Goal: Task Accomplishment & Management: Complete application form

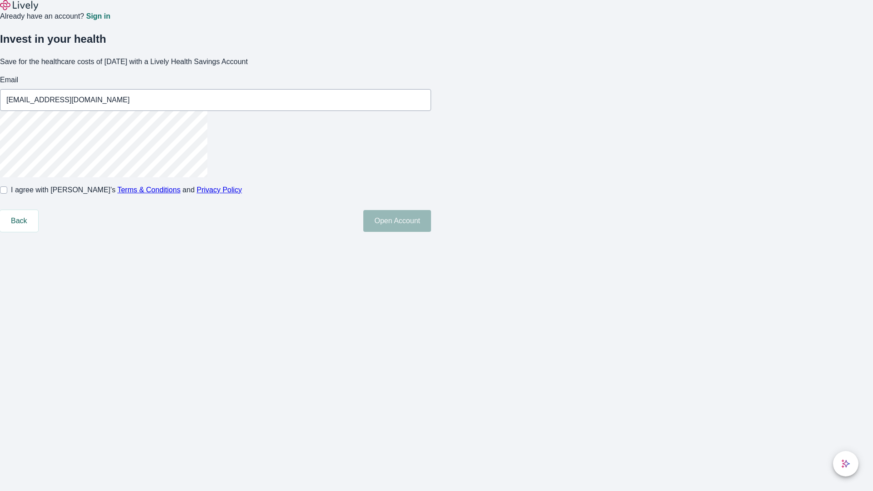
click at [7, 194] on input "I agree with Lively’s Terms & Conditions and Privacy Policy" at bounding box center [3, 189] width 7 height 7
checkbox input "true"
click at [431, 232] on button "Open Account" at bounding box center [397, 221] width 68 height 22
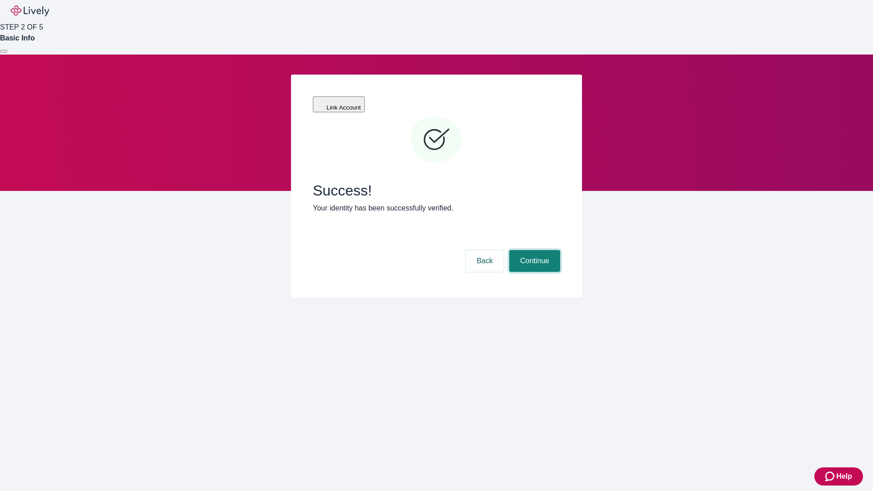
click at [533, 250] on button "Continue" at bounding box center [534, 261] width 51 height 22
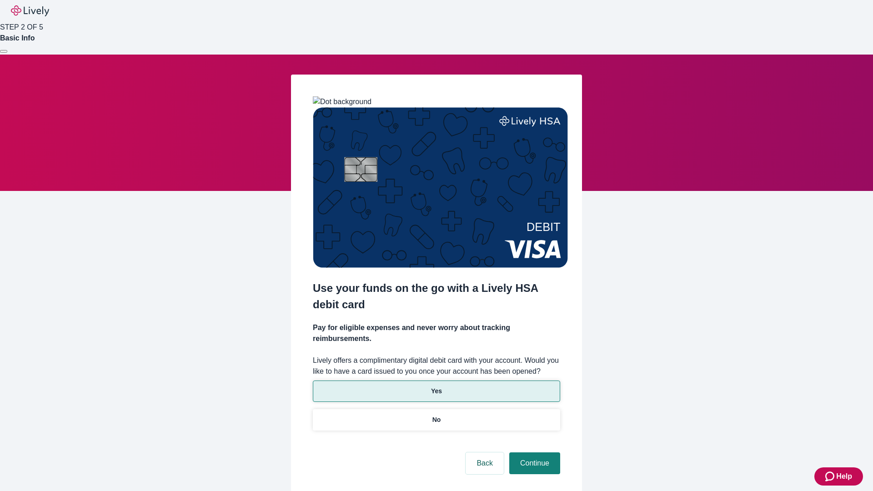
click at [436, 386] on p "Yes" at bounding box center [436, 391] width 11 height 10
click at [533, 452] on button "Continue" at bounding box center [534, 463] width 51 height 22
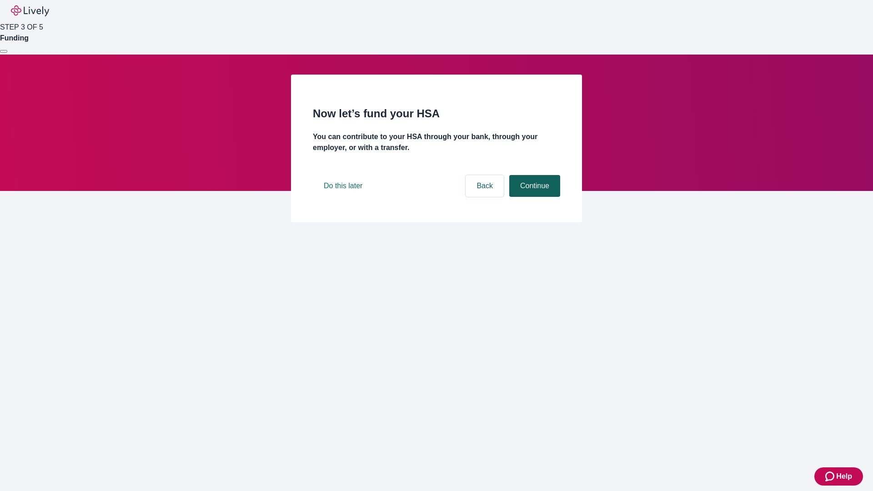
click at [533, 197] on button "Continue" at bounding box center [534, 186] width 51 height 22
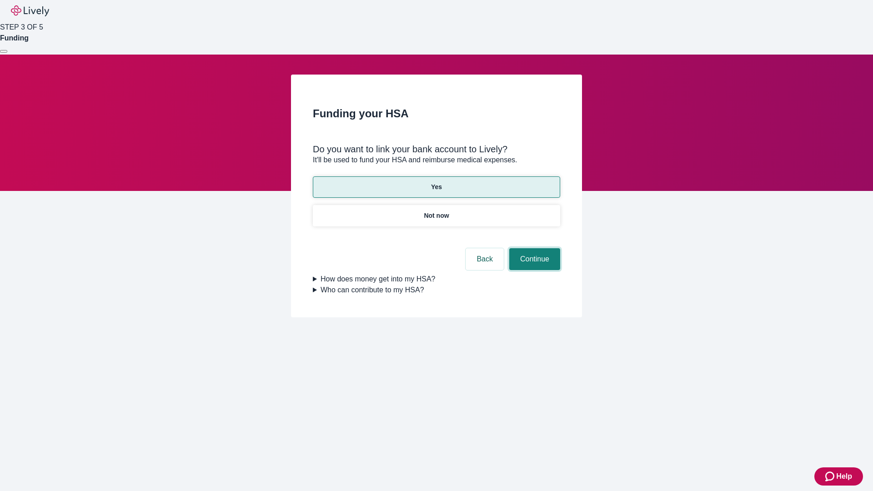
click at [533, 248] on button "Continue" at bounding box center [534, 259] width 51 height 22
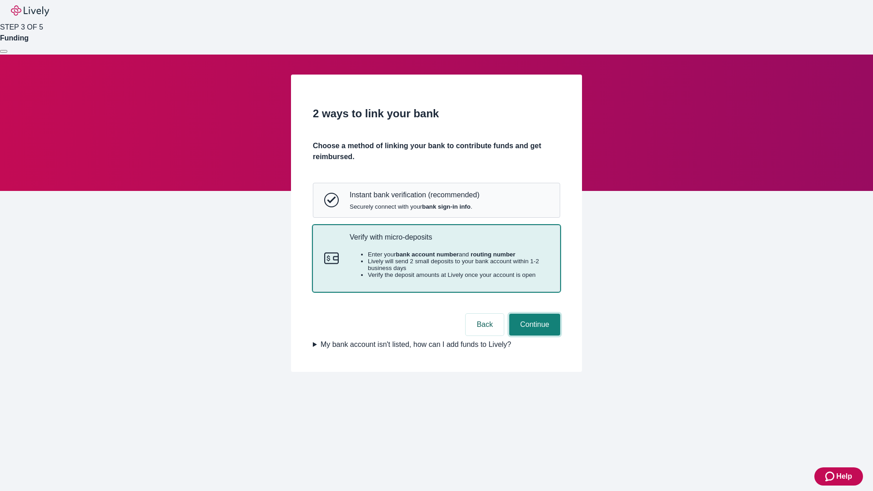
click at [533, 335] on button "Continue" at bounding box center [534, 325] width 51 height 22
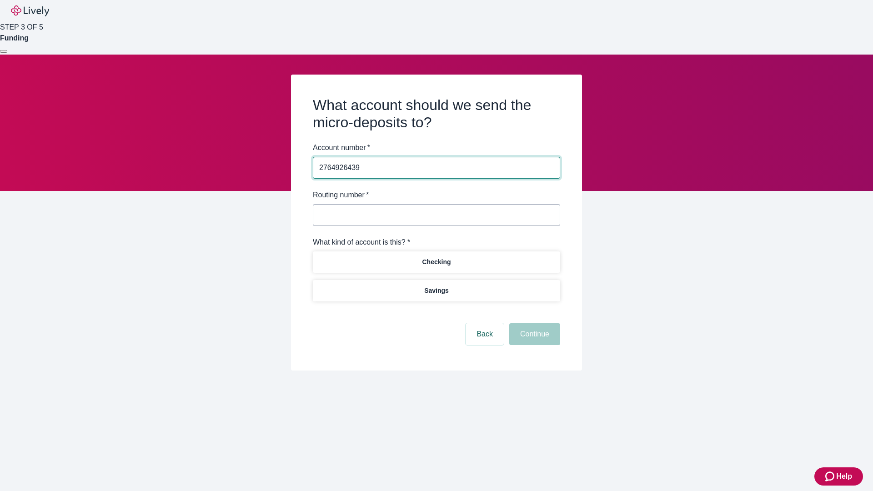
type input "2764926439"
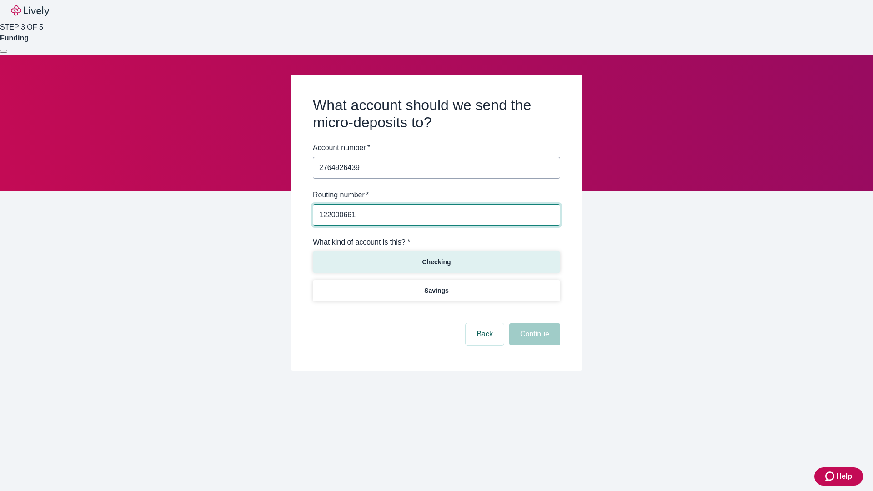
type input "122000661"
click at [436, 261] on p "Checking" at bounding box center [436, 262] width 29 height 10
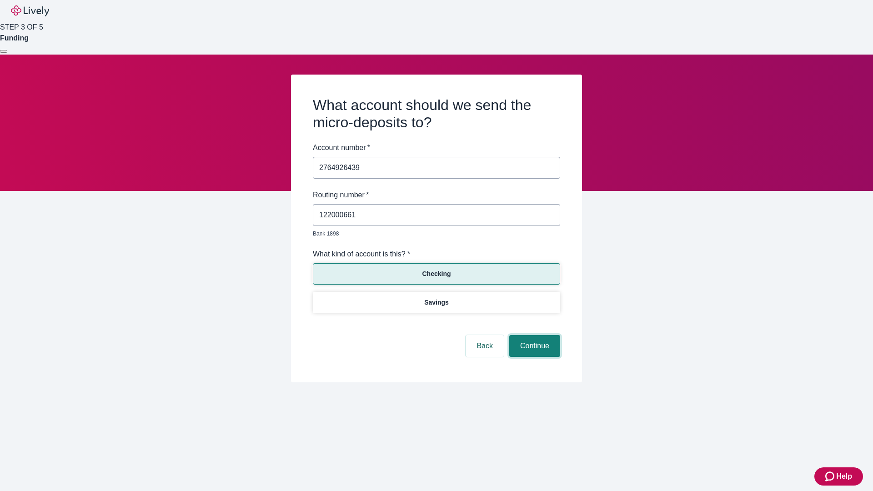
click at [533, 335] on button "Continue" at bounding box center [534, 346] width 51 height 22
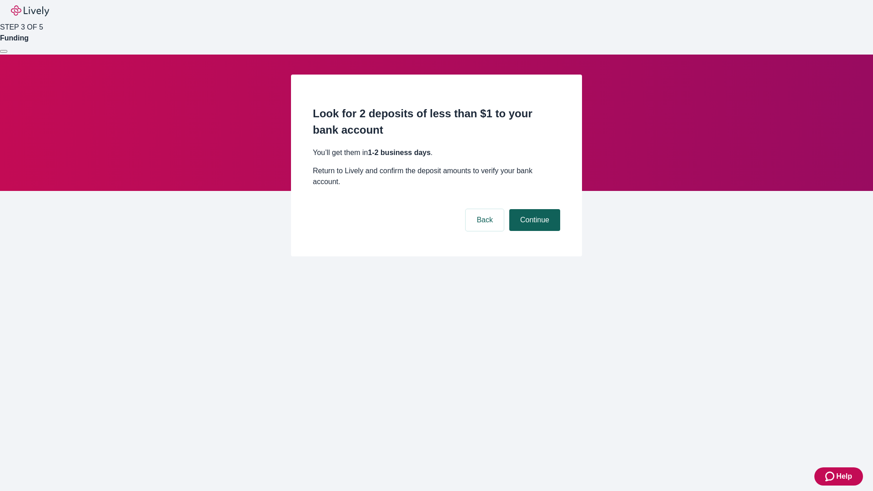
click at [533, 209] on button "Continue" at bounding box center [534, 220] width 51 height 22
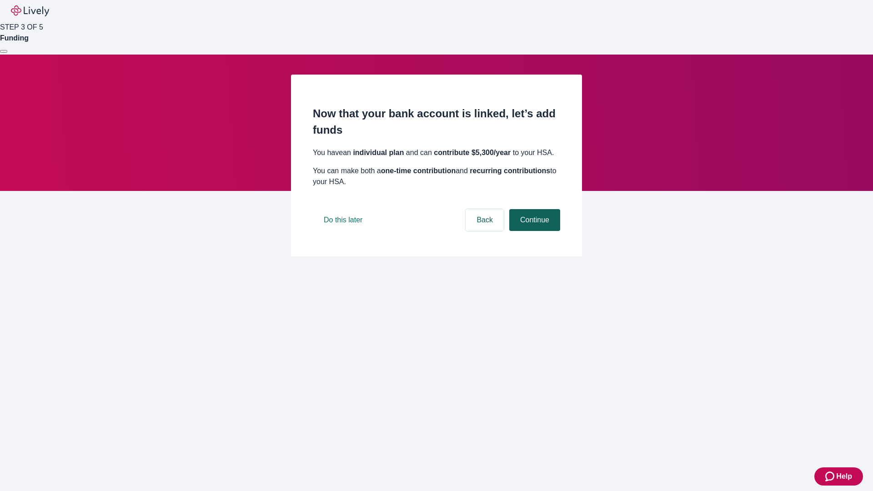
click at [533, 231] on button "Continue" at bounding box center [534, 220] width 51 height 22
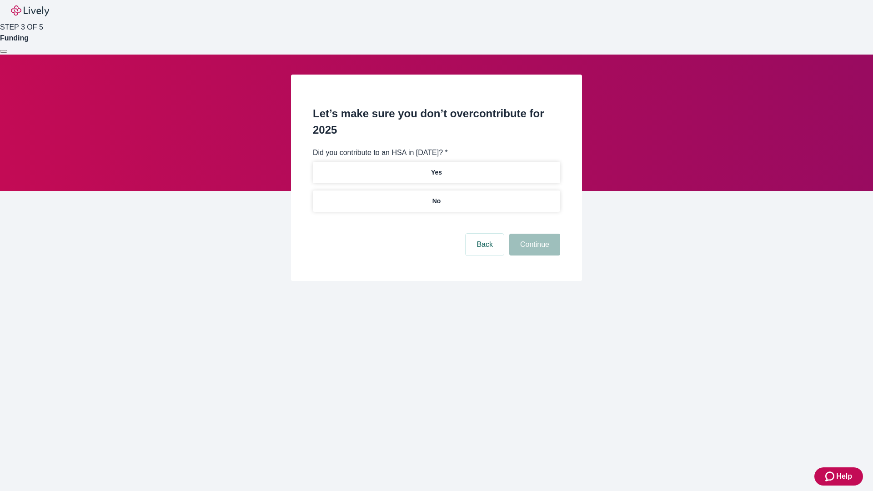
click at [436, 196] on p "No" at bounding box center [436, 201] width 9 height 10
click at [533, 234] on button "Continue" at bounding box center [534, 245] width 51 height 22
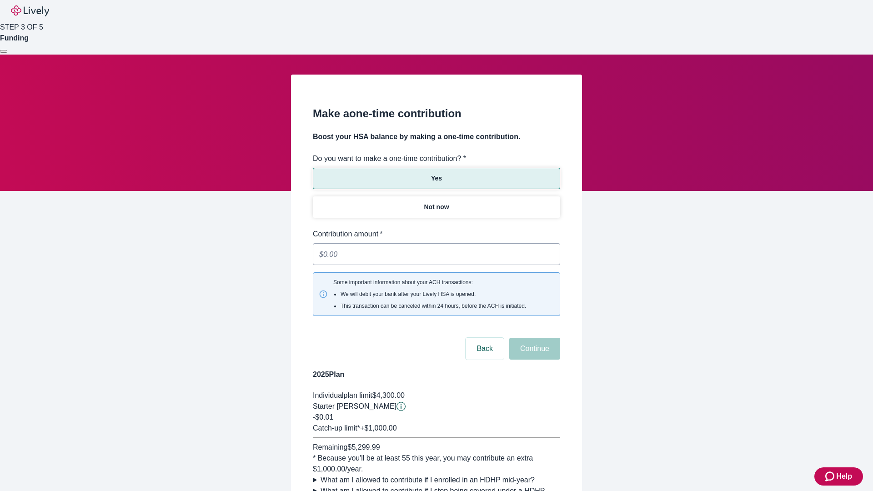
type input "0.01"
click at [533, 338] on button "Continue" at bounding box center [534, 349] width 51 height 22
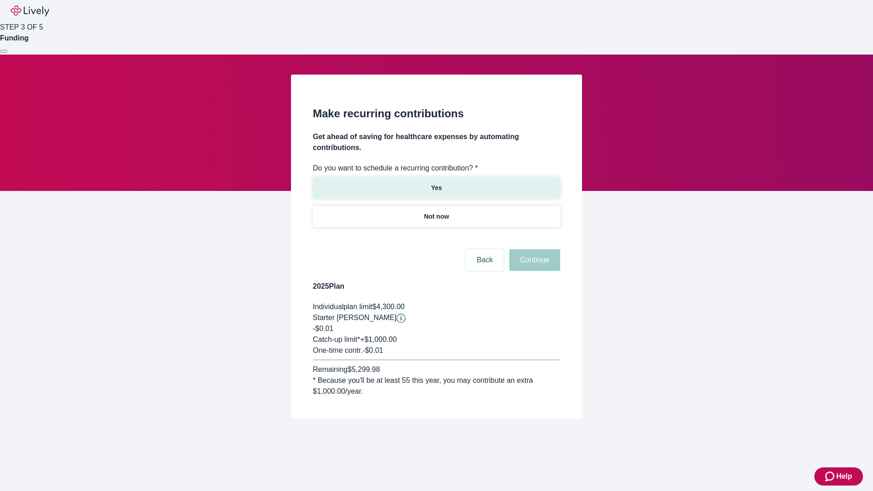
click at [436, 183] on p "Yes" at bounding box center [436, 188] width 11 height 10
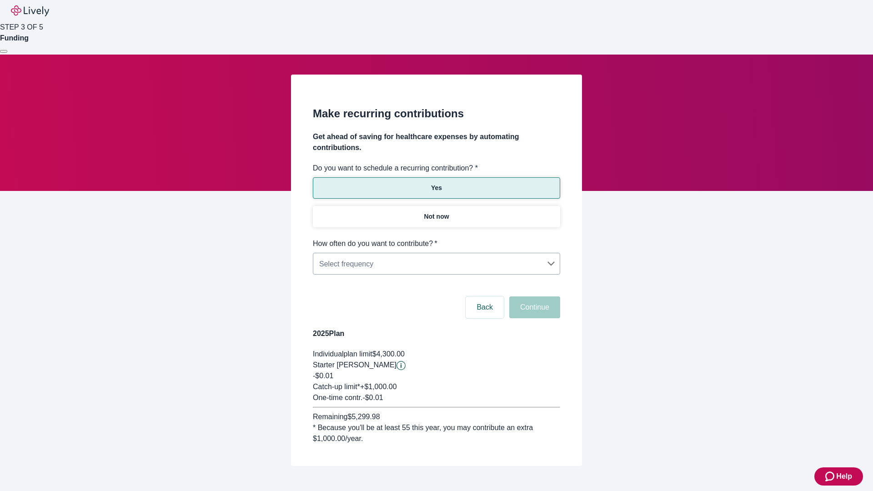
click at [436, 238] on body "Help STEP 3 OF 5 Funding Make recurring contributions Get ahead of saving for h…" at bounding box center [436, 254] width 873 height 509
type input "Monthly"
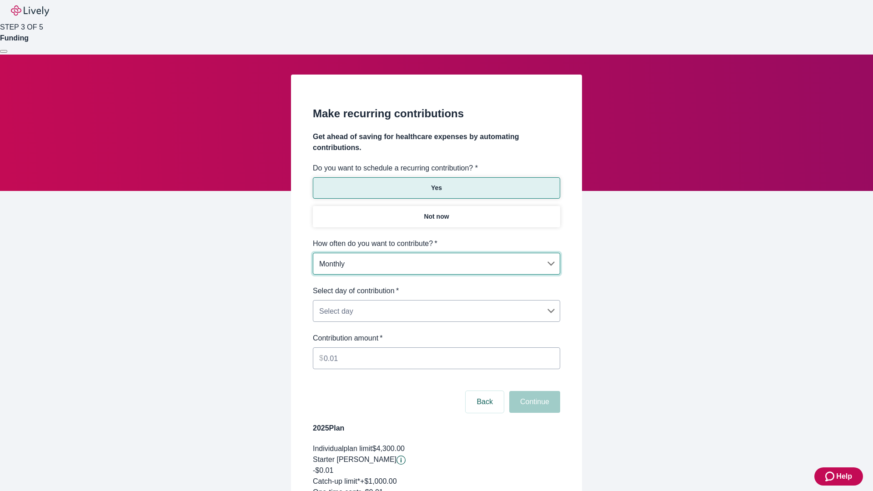
click at [436, 285] on body "Help STEP 3 OF 5 Funding Make recurring contributions Get ahead of saving for h…" at bounding box center [436, 302] width 873 height 604
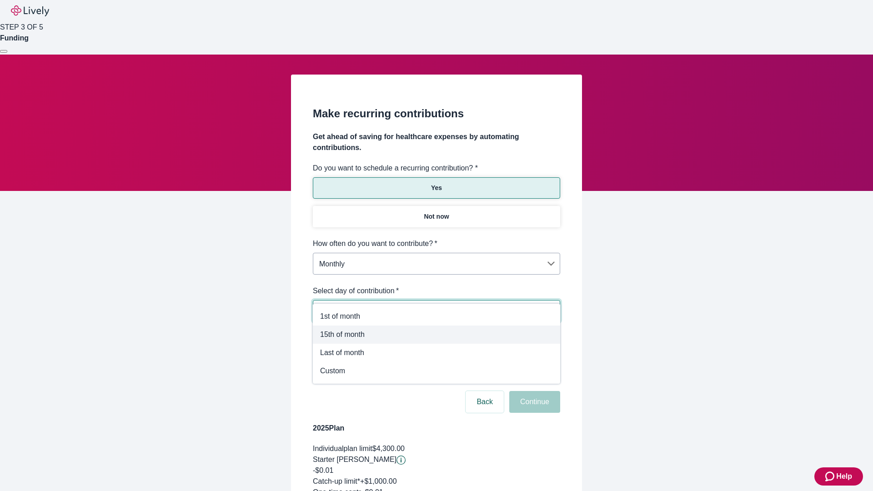
click at [436, 334] on span "15th of month" at bounding box center [436, 334] width 233 height 11
type input "Monthly15th"
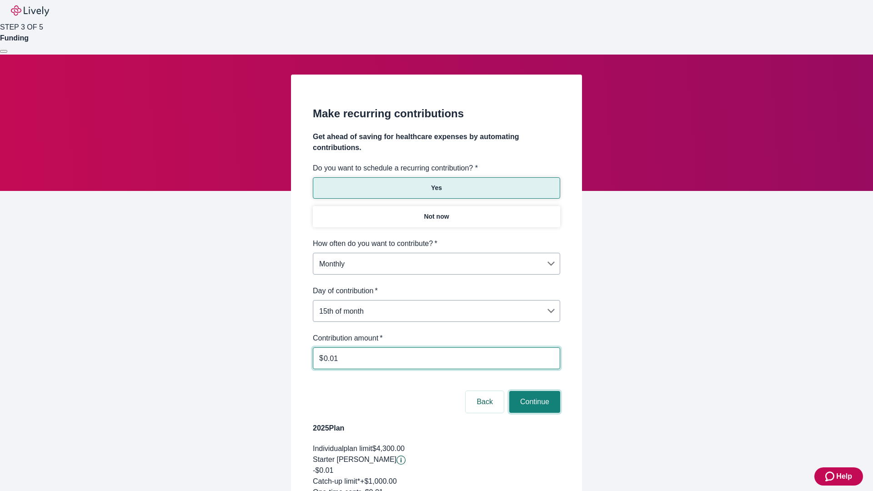
click at [533, 391] on button "Continue" at bounding box center [534, 402] width 51 height 22
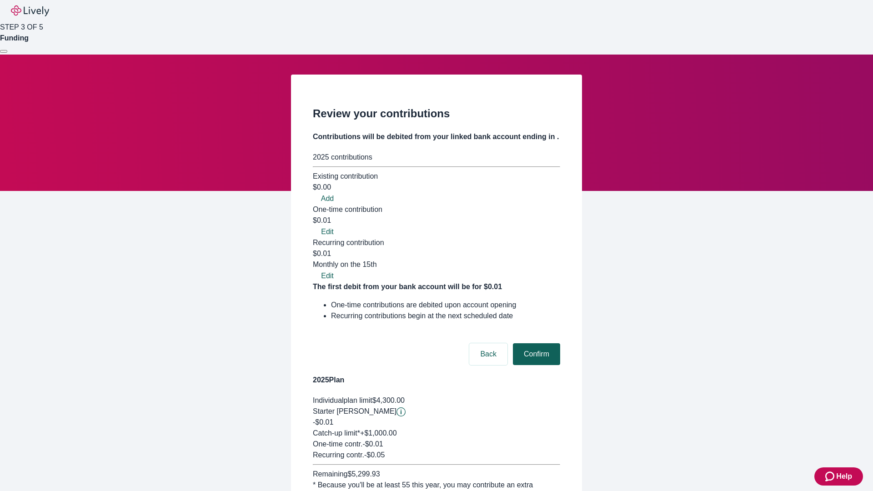
click at [535, 343] on button "Confirm" at bounding box center [536, 354] width 47 height 22
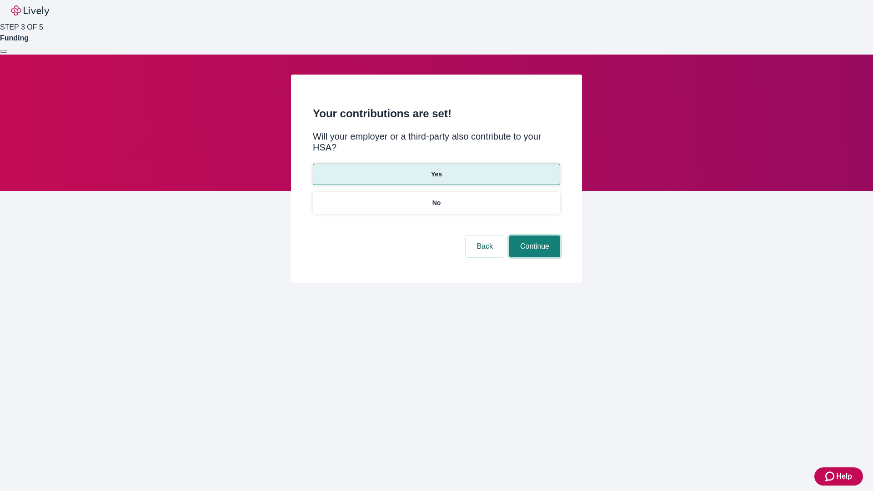
click at [533, 235] on button "Continue" at bounding box center [534, 246] width 51 height 22
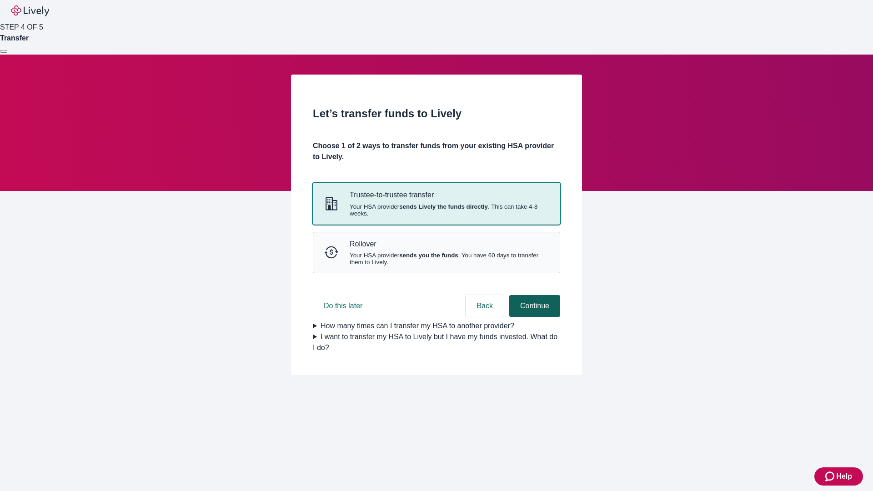
click at [436, 210] on strong "sends Lively the funds directly" at bounding box center [443, 206] width 89 height 7
click at [533, 317] on button "Continue" at bounding box center [534, 306] width 51 height 22
